Goal: Task Accomplishment & Management: Complete application form

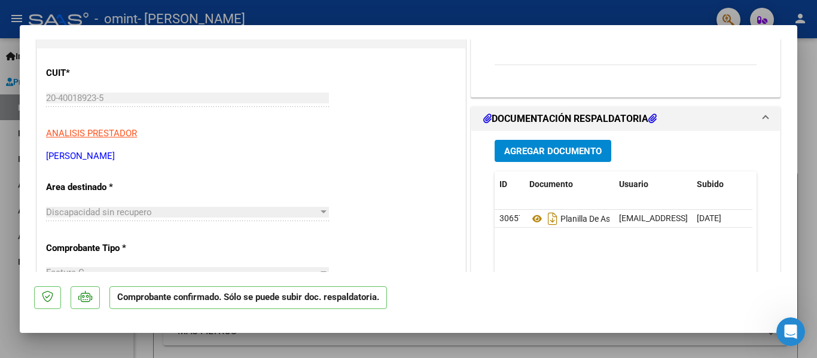
scroll to position [140, 0]
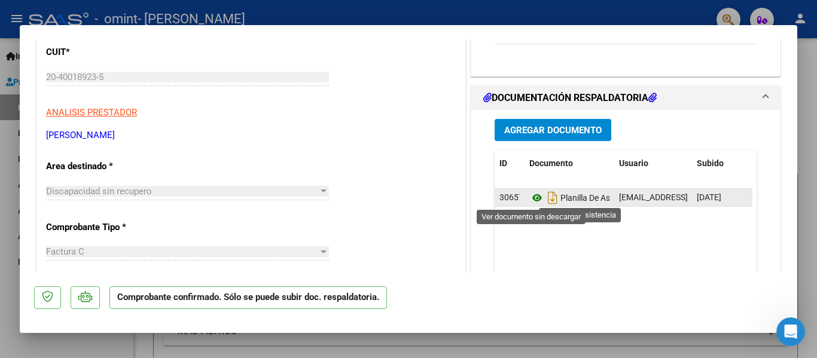
click at [534, 198] on icon at bounding box center [537, 198] width 16 height 14
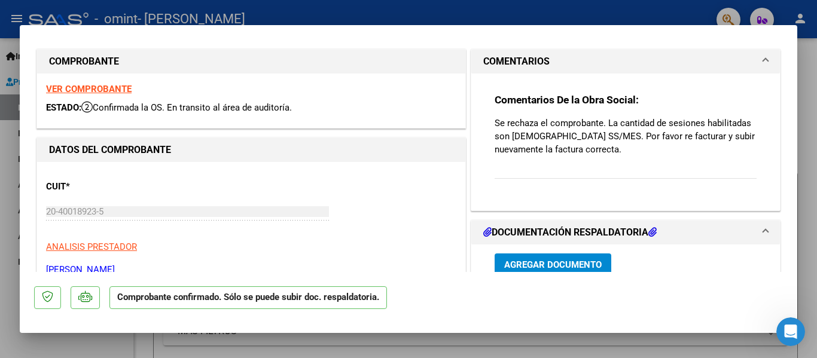
scroll to position [0, 0]
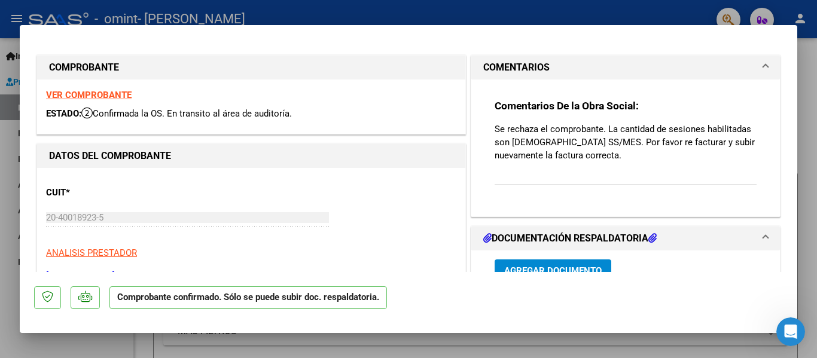
click at [554, 197] on div "Comentarios De la Obra Social: Se rechaza el comprobante. La cantidad de sesion…" at bounding box center [625, 148] width 262 height 99
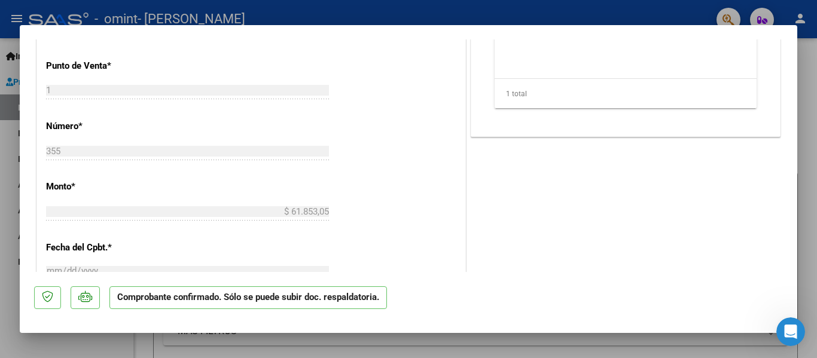
scroll to position [359, 0]
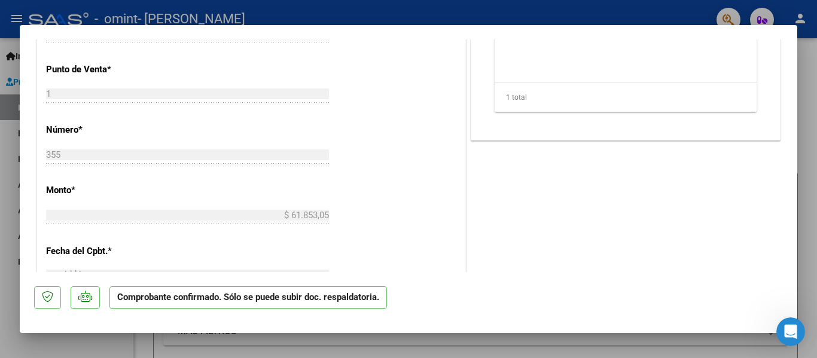
click at [8, 218] on div at bounding box center [408, 179] width 817 height 358
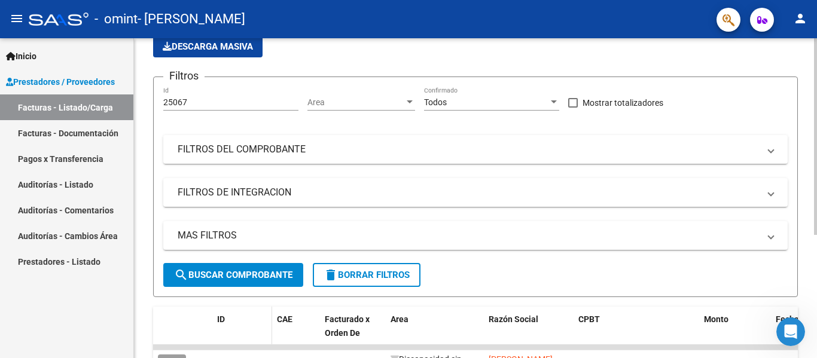
scroll to position [200, 0]
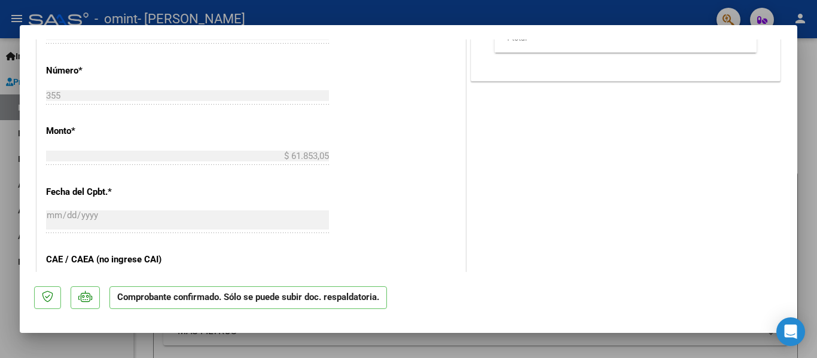
scroll to position [418, 0]
click at [0, 208] on div at bounding box center [408, 179] width 817 height 358
type input "$ 0,00"
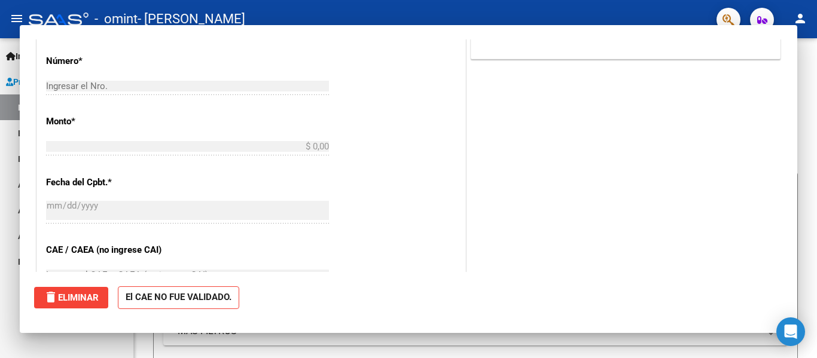
scroll to position [0, 0]
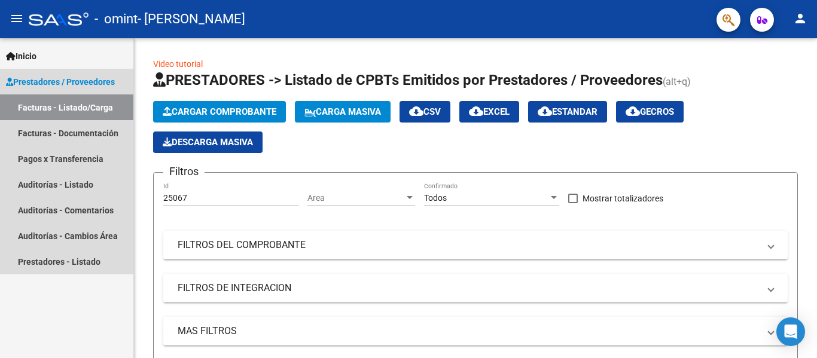
click at [85, 99] on link "Facturas - Listado/Carga" at bounding box center [66, 107] width 133 height 26
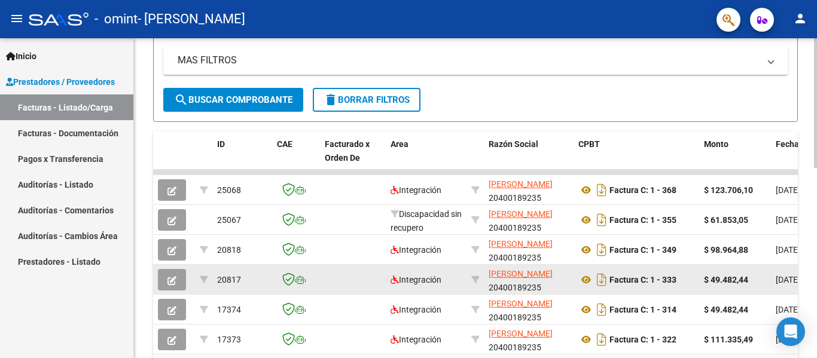
scroll to position [334, 0]
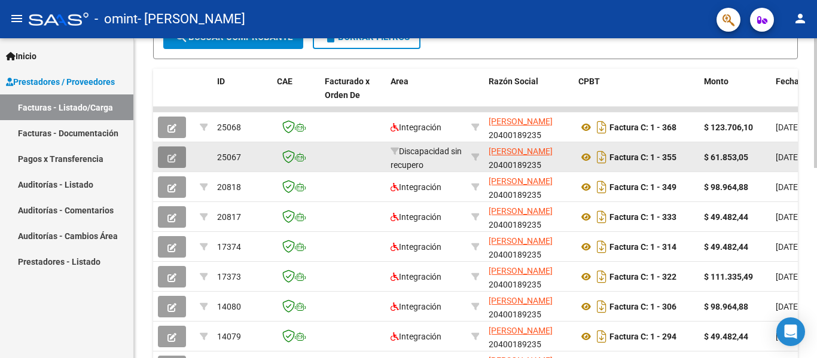
click at [184, 155] on button "button" at bounding box center [172, 157] width 28 height 22
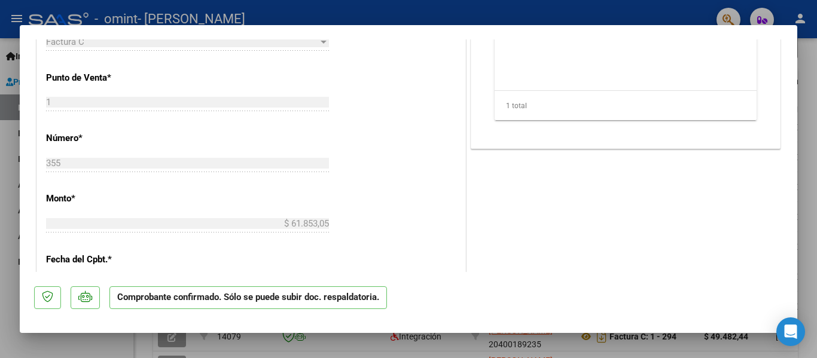
scroll to position [359, 0]
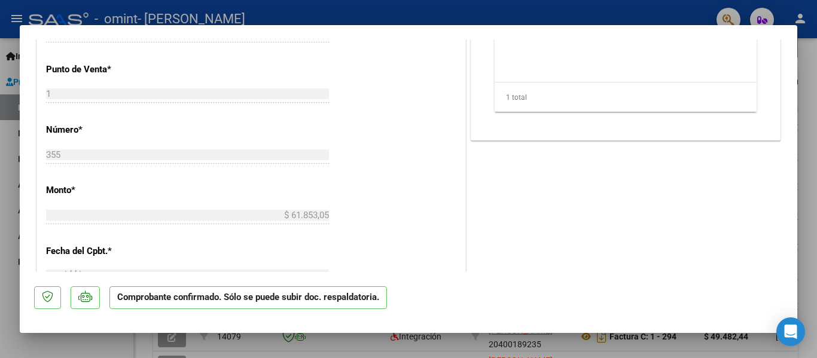
click at [0, 58] on div at bounding box center [408, 179] width 817 height 358
type input "$ 0,00"
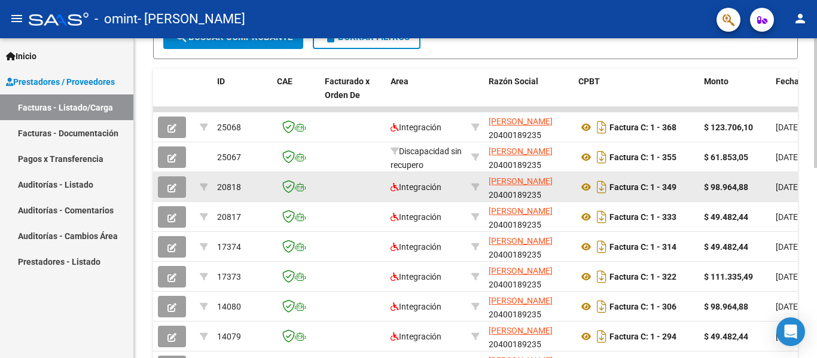
scroll to position [334, 0]
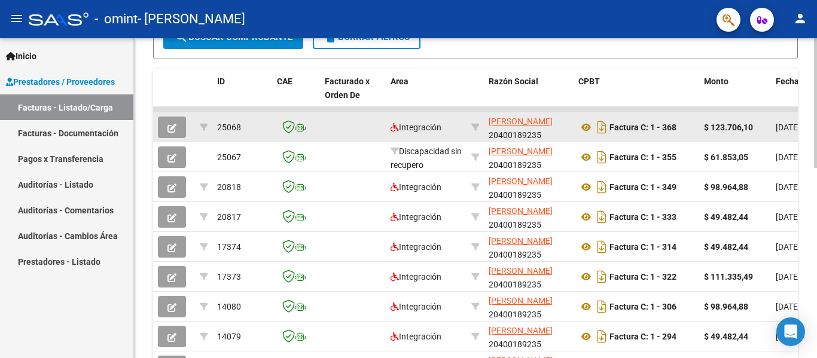
click at [171, 127] on icon "button" at bounding box center [171, 128] width 9 height 9
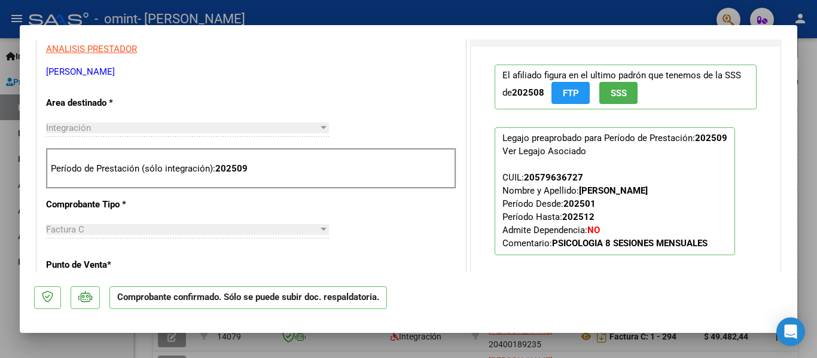
scroll to position [239, 0]
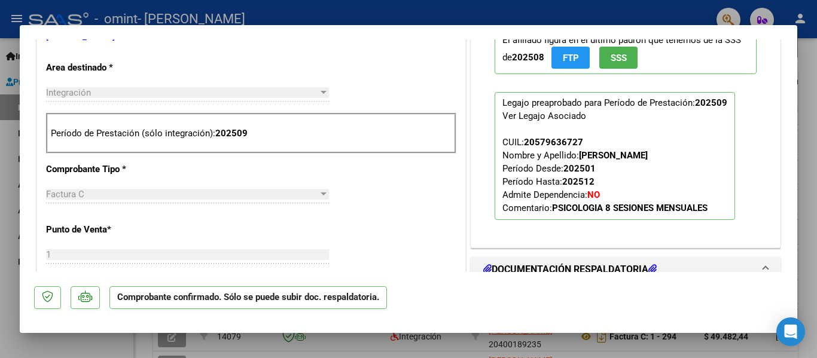
click at [9, 160] on div at bounding box center [408, 179] width 817 height 358
type input "$ 0,00"
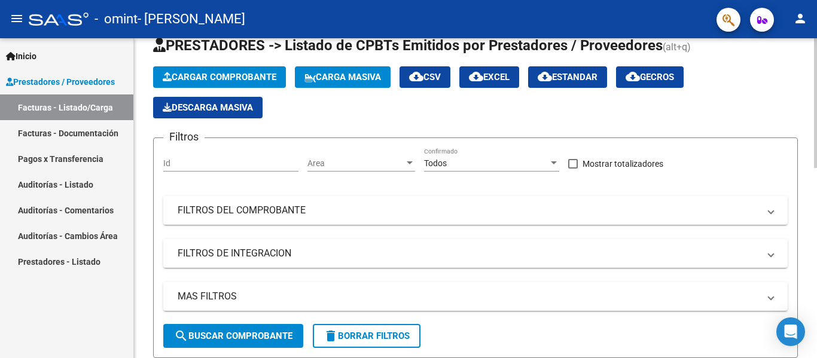
scroll to position [0, 0]
